Goal: Information Seeking & Learning: Learn about a topic

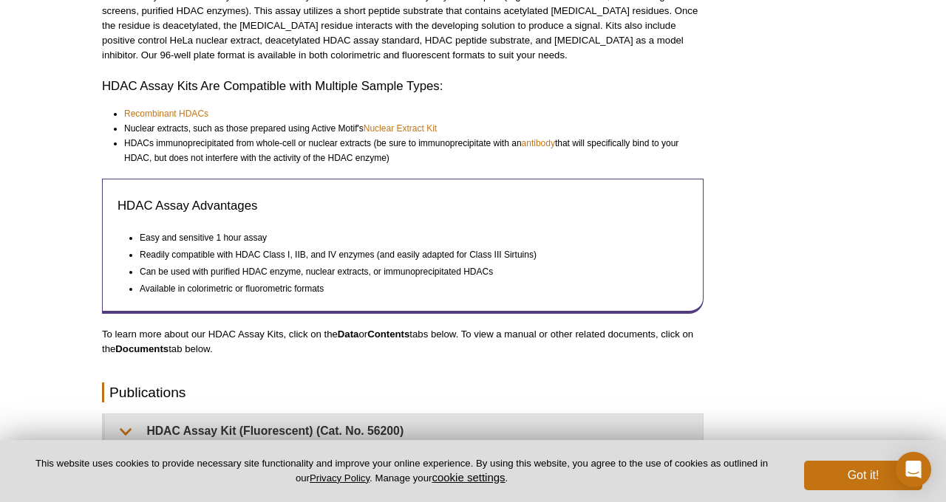
scroll to position [448, 0]
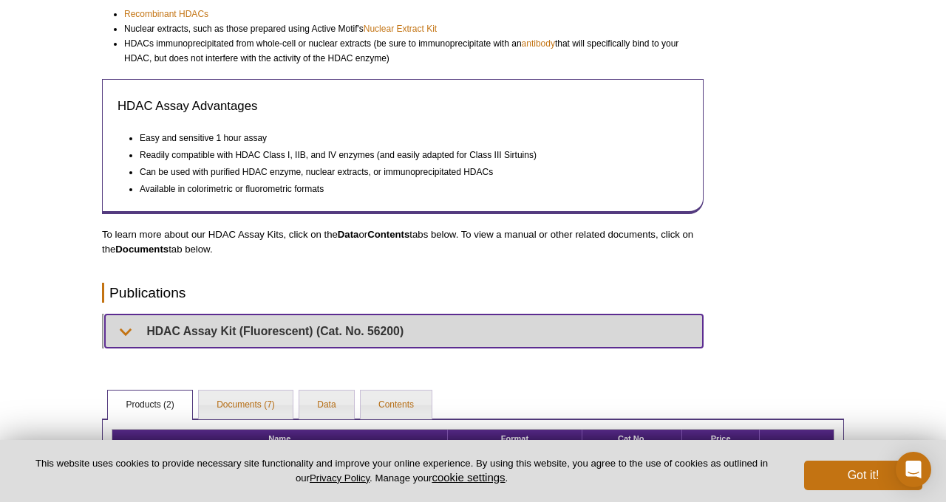
click at [226, 338] on summary "HDAC Assay Kit (Fluorescent) (Cat. No. 56200)" at bounding box center [404, 331] width 598 height 33
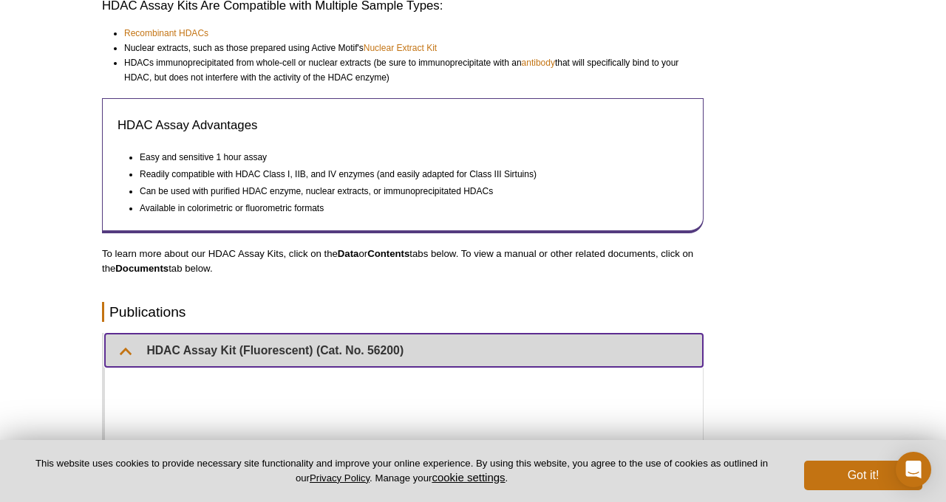
scroll to position [0, 0]
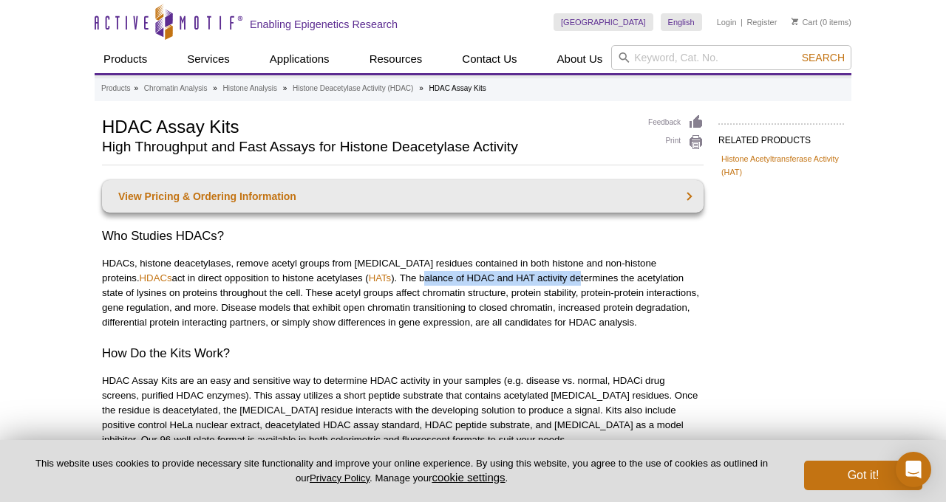
drag, startPoint x: 341, startPoint y: 278, endPoint x: 494, endPoint y: 276, distance: 152.9
click at [494, 276] on p "HDACs, histone deacetylases, remove acetyl groups from lysine residues containe…" at bounding box center [402, 293] width 601 height 74
click at [429, 302] on p "HDACs, histone deacetylases, remove acetyl groups from lysine residues containe…" at bounding box center [402, 293] width 601 height 74
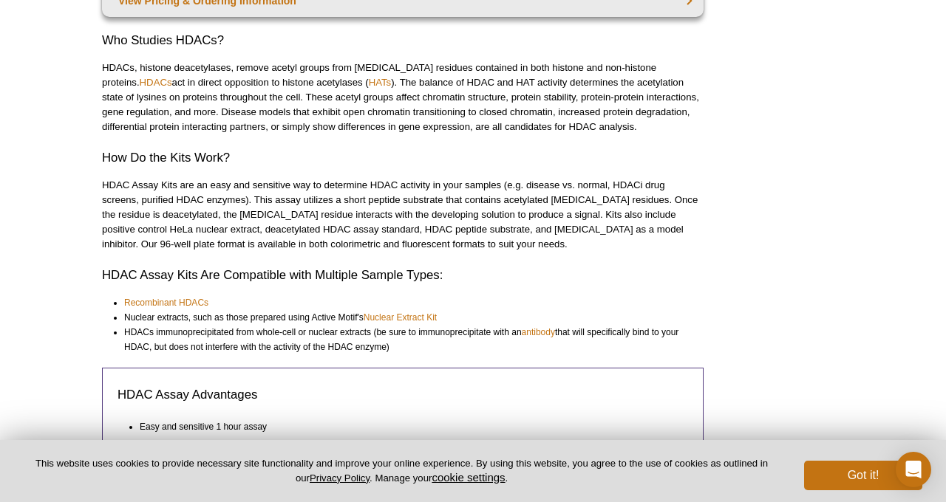
scroll to position [197, 0]
drag, startPoint x: 160, startPoint y: 330, endPoint x: 335, endPoint y: 334, distance: 175.9
click at [335, 334] on li "HDACs immunoprecipitated from whole-cell or nuclear extracts (be sure to immuno…" at bounding box center [407, 339] width 566 height 30
click at [425, 331] on li "HDACs immunoprecipitated from whole-cell or nuclear extracts (be sure to immuno…" at bounding box center [407, 339] width 566 height 30
click at [142, 308] on link "Recombinant HDACs" at bounding box center [166, 302] width 84 height 15
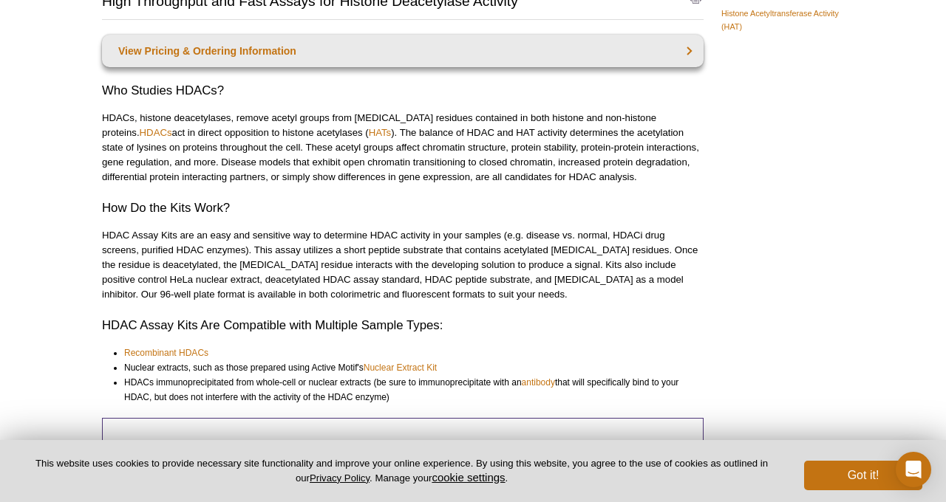
scroll to position [197, 0]
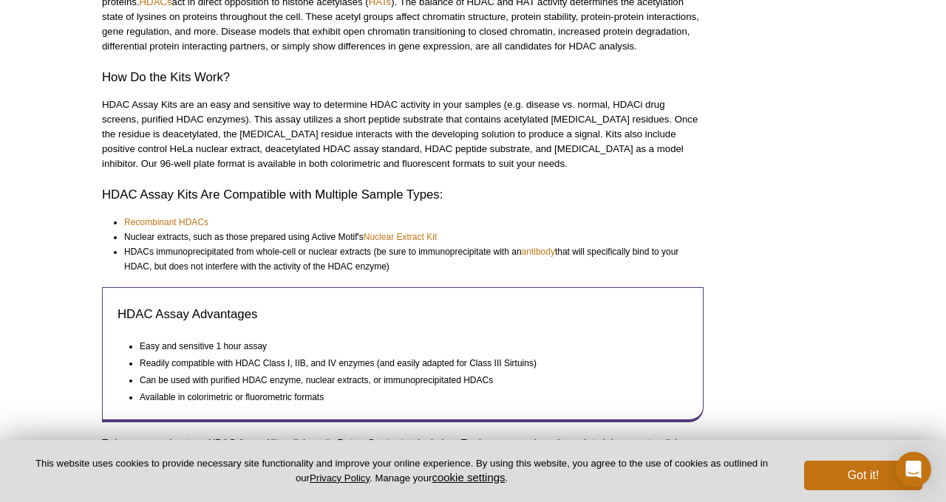
scroll to position [269, 0]
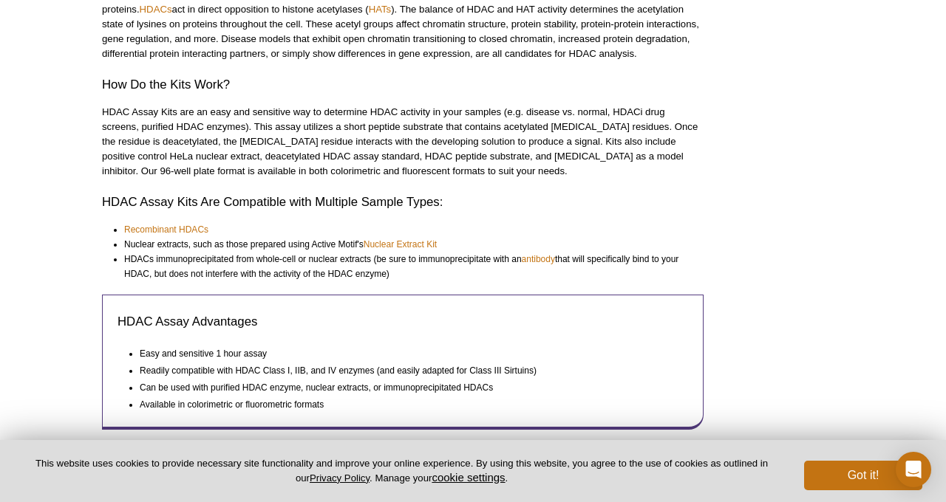
click at [216, 130] on p "HDAC Assay Kits are an easy and sensitive way to determine HDAC activity in you…" at bounding box center [402, 142] width 601 height 74
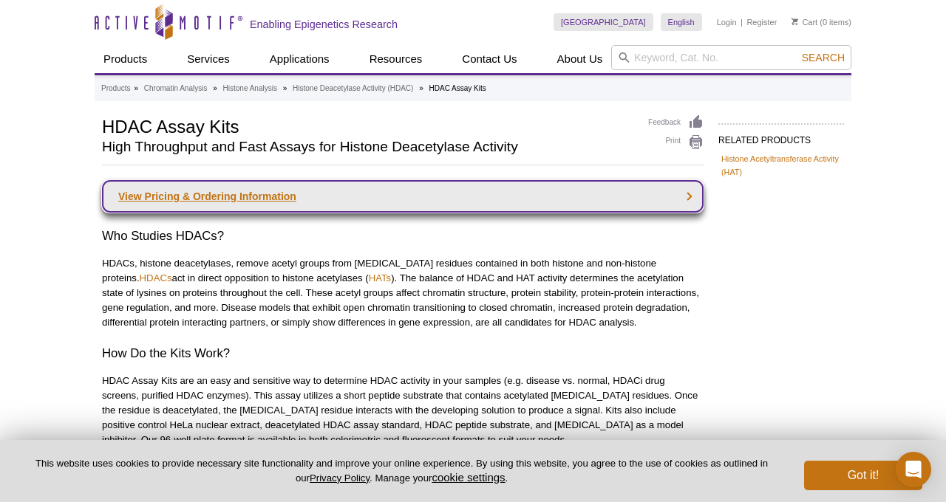
click at [379, 193] on link "View Pricing & Ordering Information" at bounding box center [402, 196] width 601 height 33
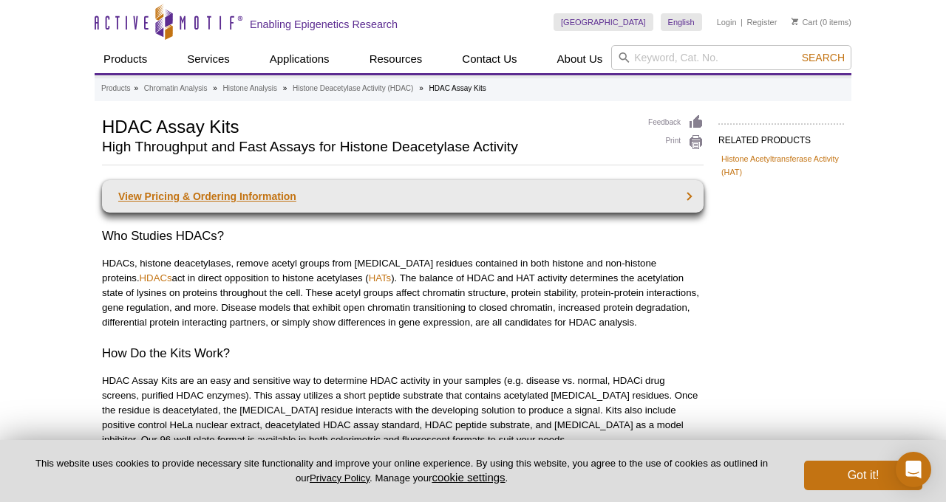
scroll to position [677, 0]
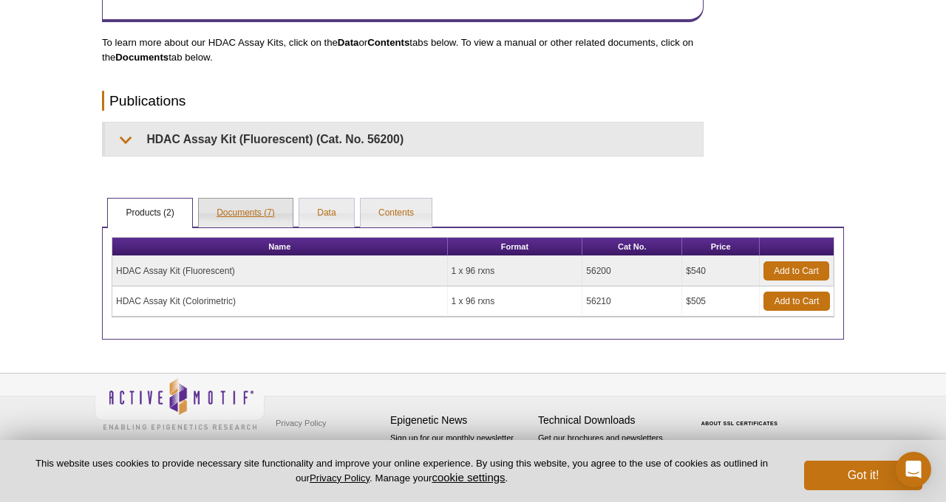
click at [236, 216] on link "Documents (7)" at bounding box center [246, 214] width 94 height 30
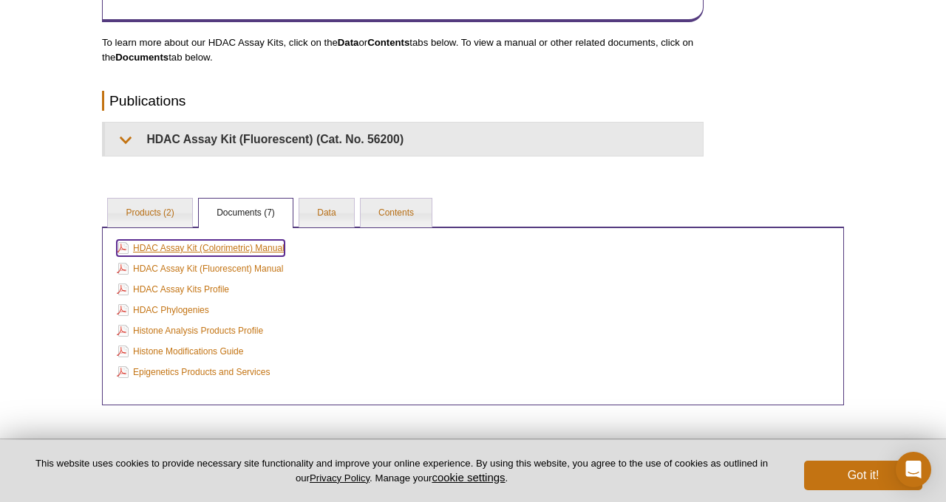
click at [201, 248] on link "HDAC Assay Kit (Colorimetric) Manual" at bounding box center [201, 248] width 168 height 16
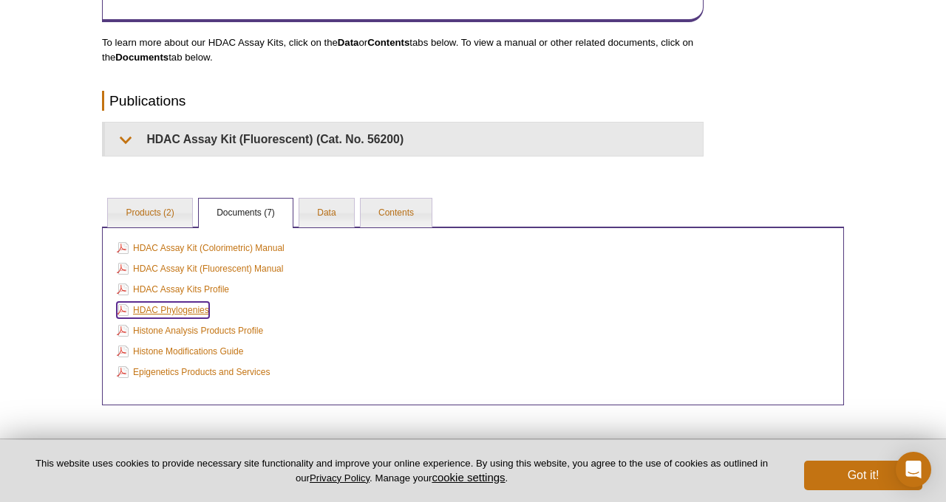
click at [191, 311] on link "HDAC Phylogenies" at bounding box center [163, 310] width 92 height 16
